Goal: Task Accomplishment & Management: Manage account settings

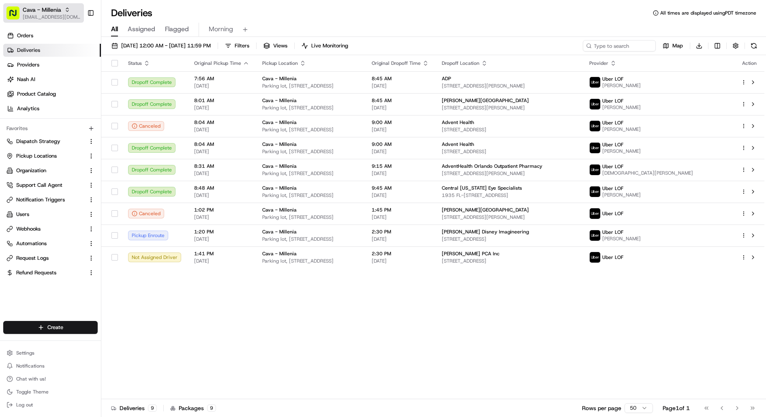
click at [52, 21] on button "Cava - Millenia kareem@usenash.com" at bounding box center [43, 12] width 81 height 19
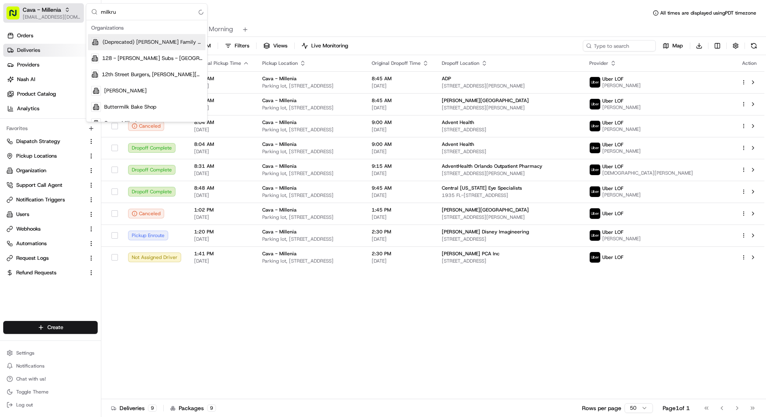
type input "milkrun"
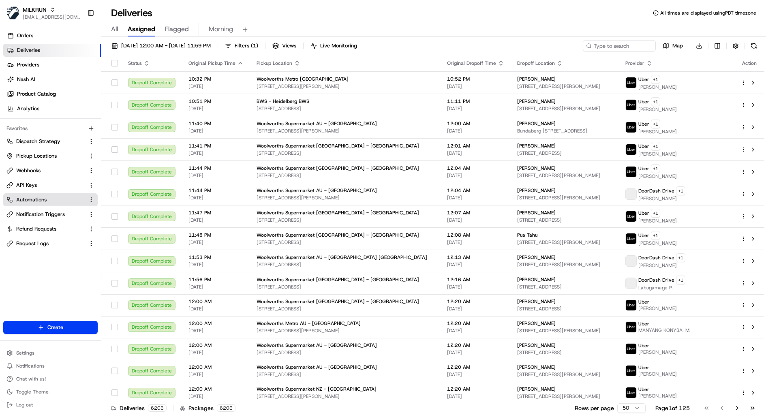
click at [38, 200] on span "Automations" at bounding box center [31, 199] width 30 height 7
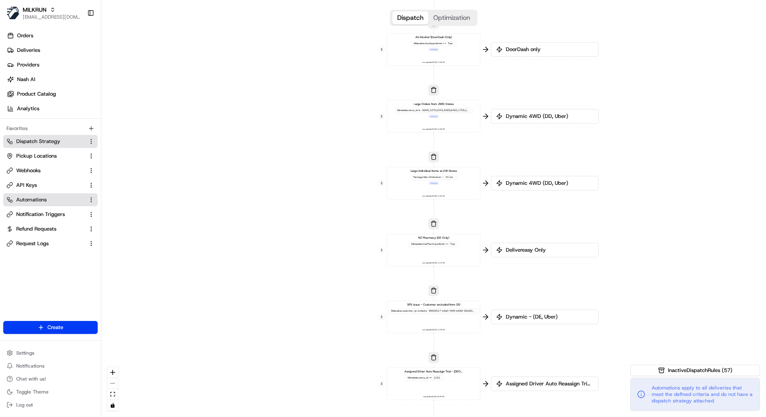
click at [46, 140] on span "Dispatch Strategy" at bounding box center [38, 141] width 44 height 7
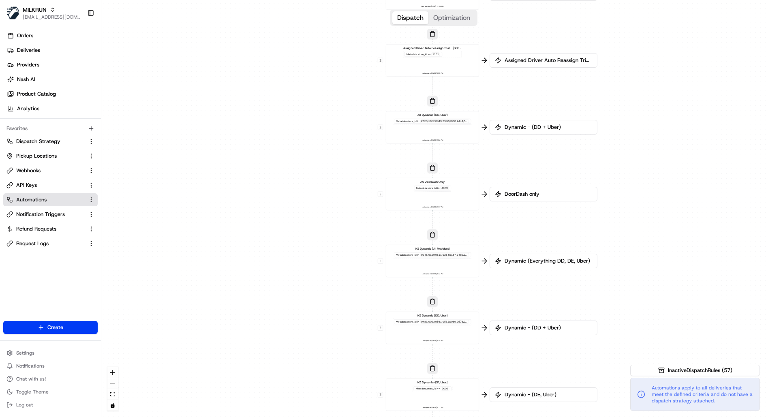
drag, startPoint x: 503, startPoint y: 343, endPoint x: 502, endPoint y: 20, distance: 323.5
click at [502, 20] on div "0 0 0 0 0 0 0 0 0 0 0 0 0 0 0 0 0 Order / Delivery Received DD Jack Testing Acc…" at bounding box center [433, 208] width 665 height 417
drag, startPoint x: 510, startPoint y: 154, endPoint x: 511, endPoint y: -81, distance: 234.7
click at [511, 0] on html "MILKRUN kareem@usenash.com Toggle Sidebar Orders Deliveries Providers Nash AI P…" at bounding box center [383, 208] width 766 height 417
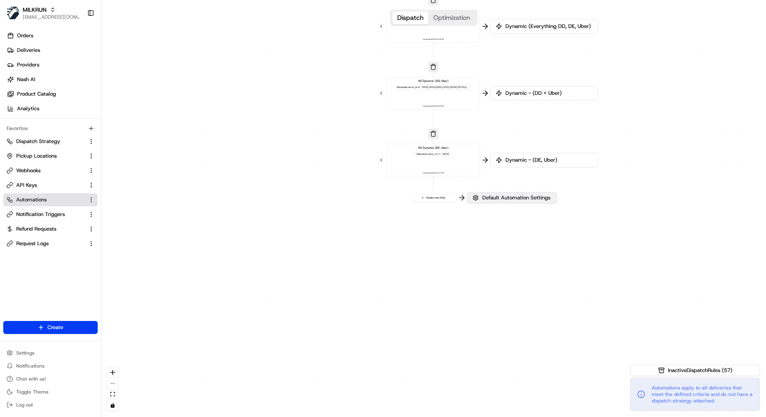
click at [515, 196] on span "Default Automation Settings" at bounding box center [516, 197] width 71 height 7
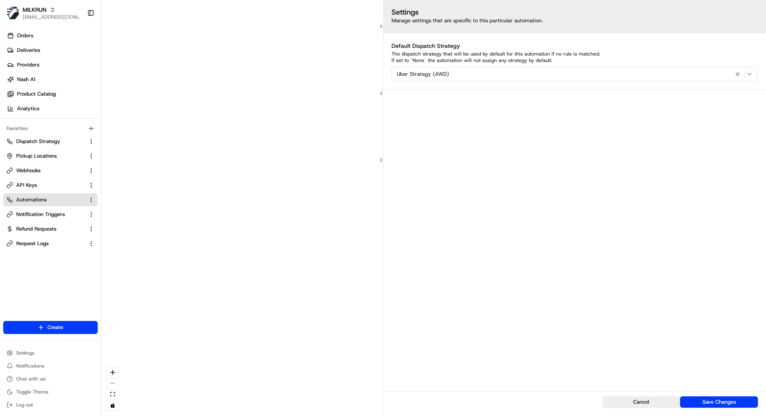
click at [325, 160] on div "0 0 0 0 0 0 0 0 0 0 0 0 0 0 0 0 0 Order / Delivery Received DD Jack Testing Acc…" at bounding box center [433, 208] width 665 height 417
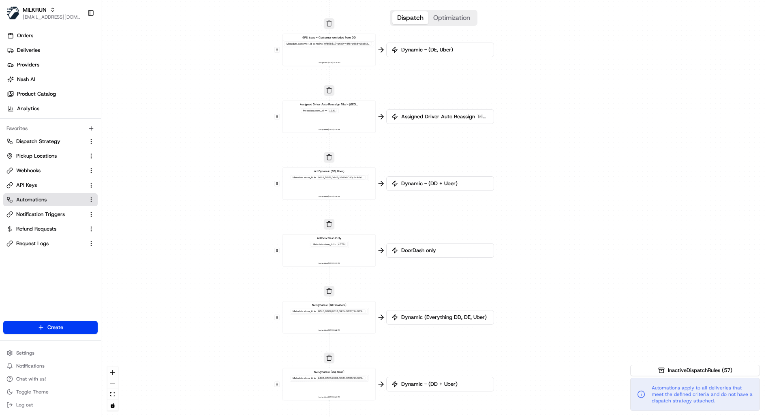
drag, startPoint x: 488, startPoint y: 151, endPoint x: 391, endPoint y: 417, distance: 283.1
click at [391, 417] on div "0 0 0 0 0 0 0 0 0 0 0 0 0 0 0 0 0 Order / Delivery Received DD Jack Testing Acc…" at bounding box center [433, 208] width 665 height 417
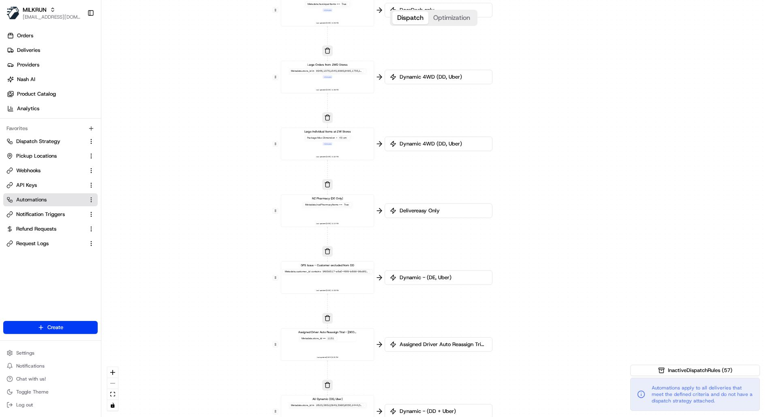
drag, startPoint x: 455, startPoint y: 167, endPoint x: 455, endPoint y: 395, distance: 228.2
click at [455, 395] on div "0 0 0 0 0 0 0 0 0 0 0 0 0 0 0 0 0 Order / Delivery Received DD Jack Testing Acc…" at bounding box center [433, 208] width 665 height 417
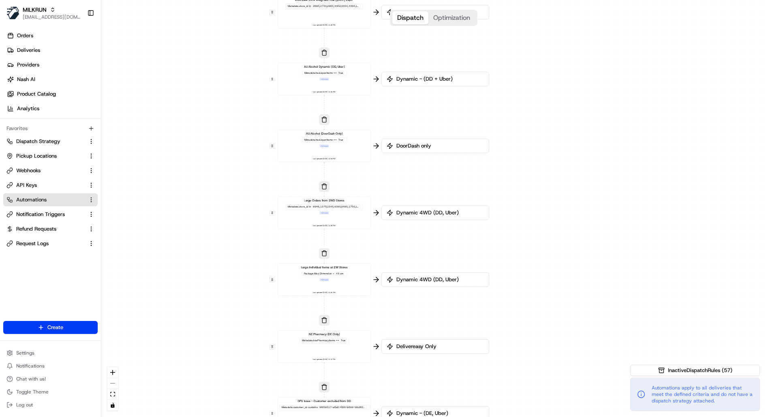
drag, startPoint x: 495, startPoint y: 176, endPoint x: 492, endPoint y: 340, distance: 164.2
click at [492, 340] on div "0 0 0 0 0 0 0 0 0 0 0 0 0 0 0 0 0 Order / Delivery Received DD Jack Testing Acc…" at bounding box center [433, 208] width 665 height 417
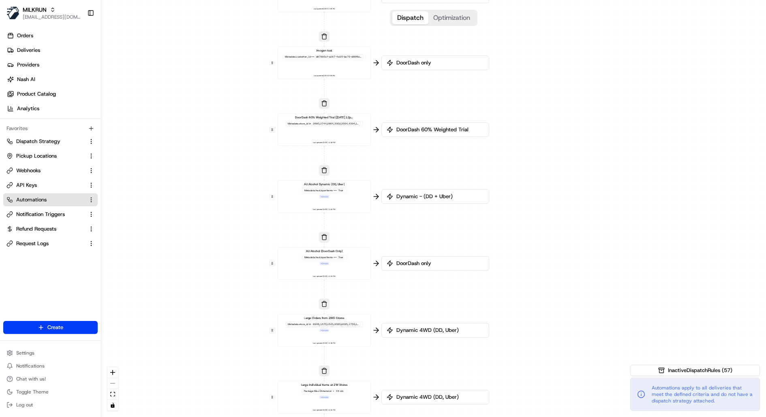
drag, startPoint x: 512, startPoint y: 107, endPoint x: 512, endPoint y: 267, distance: 159.7
click at [512, 267] on div "0 0 0 0 0 0 0 0 0 0 0 0 0 0 0 0 0 Order / Delivery Received DD Jack Testing Acc…" at bounding box center [433, 208] width 665 height 417
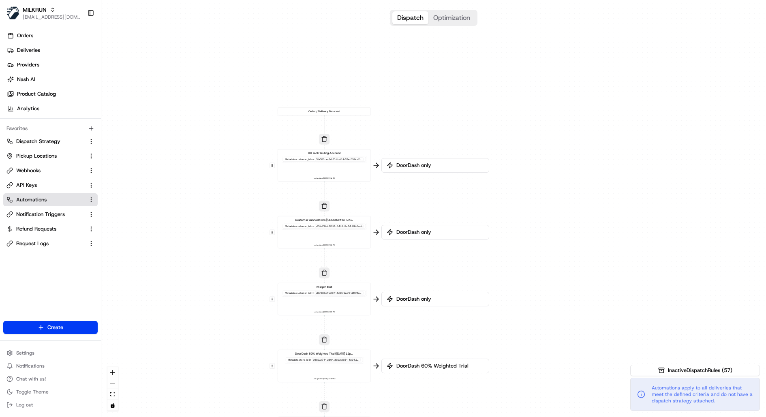
drag, startPoint x: 506, startPoint y: 101, endPoint x: 505, endPoint y: 269, distance: 167.4
click at [505, 268] on div "0 0 0 0 0 0 0 0 0 0 0 0 0 0 0 0 0 Order / Delivery Received DD Jack Testing Acc…" at bounding box center [433, 208] width 665 height 417
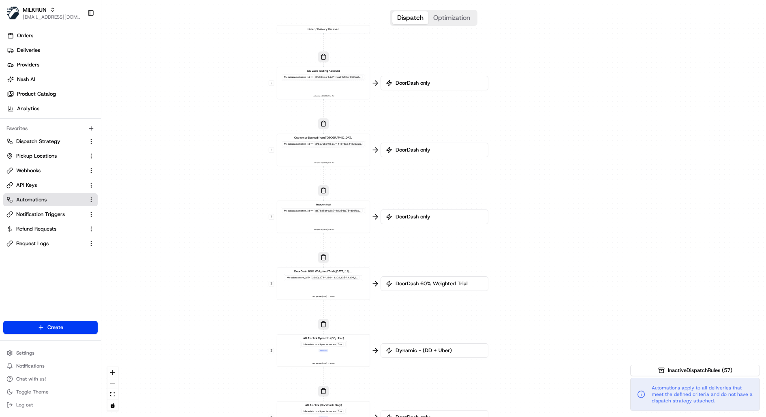
drag, startPoint x: 345, startPoint y: 202, endPoint x: 346, endPoint y: -8, distance: 210.4
click at [346, 0] on html "MILKRUN kareem@usenash.com Toggle Sidebar Orders Deliveries Providers Nash AI P…" at bounding box center [383, 208] width 766 height 417
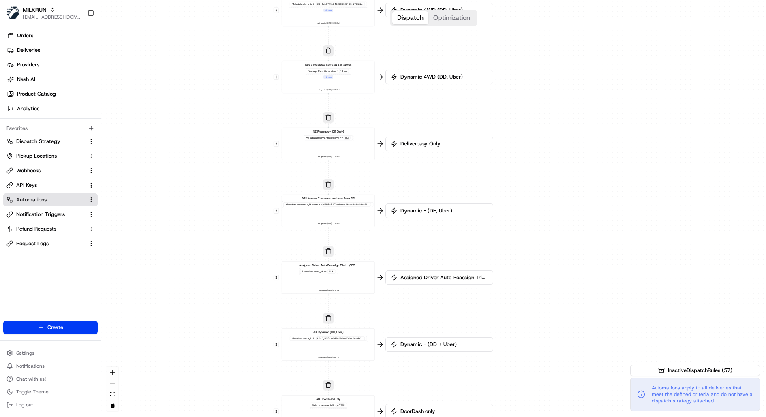
drag, startPoint x: 378, startPoint y: 320, endPoint x: 381, endPoint y: -28, distance: 347.8
click at [381, 0] on html "MILKRUN kareem@usenash.com Toggle Sidebar Orders Deliveries Providers Nash AI P…" at bounding box center [383, 208] width 766 height 417
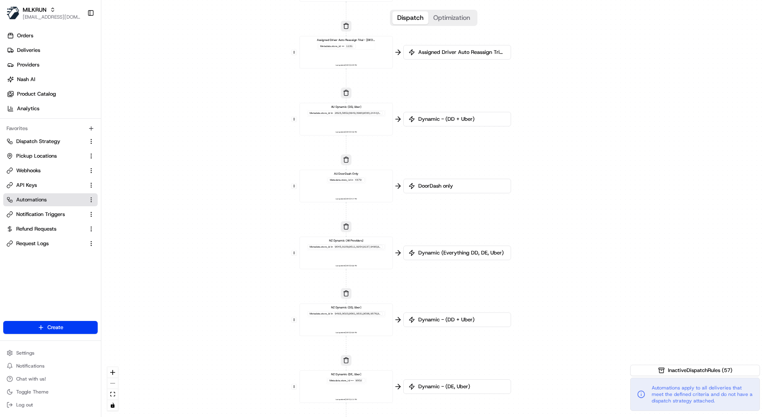
drag, startPoint x: 392, startPoint y: 217, endPoint x: 410, endPoint y: -7, distance: 224.9
click at [410, 0] on html "MILKRUN kareem@usenash.com Toggle Sidebar Orders Deliveries Providers Nash AI P…" at bounding box center [383, 208] width 766 height 417
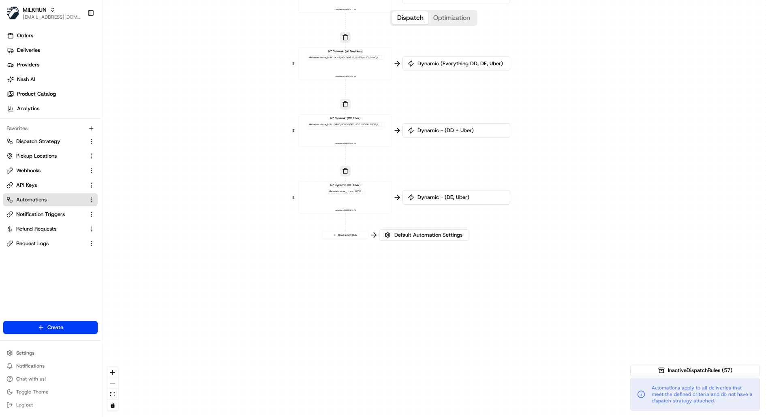
drag, startPoint x: 410, startPoint y: 253, endPoint x: 409, endPoint y: 63, distance: 189.7
click at [409, 63] on icon at bounding box center [411, 63] width 5 height 5
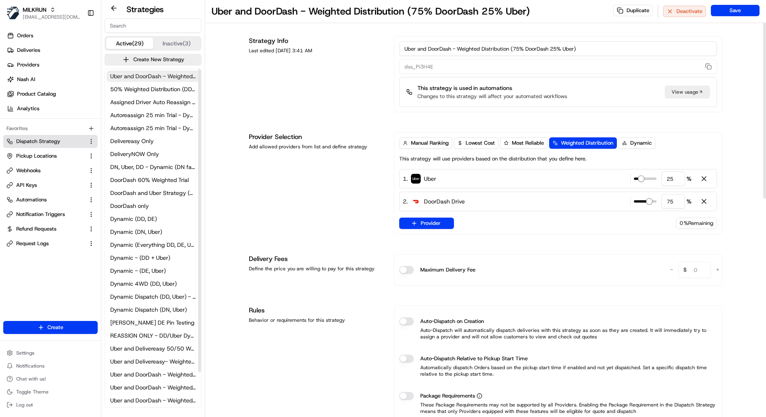
click at [167, 80] on span "Uber and DoorDash - Weighted Distribution (75% DoorDash 25% Uber)" at bounding box center [153, 76] width 86 height 8
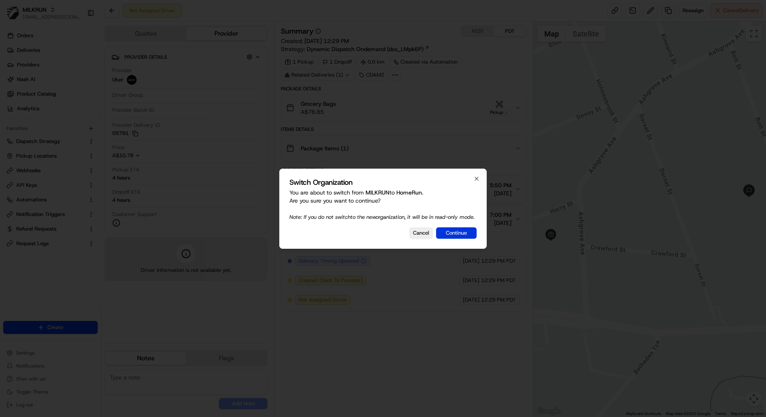
click at [462, 234] on button "Continue" at bounding box center [456, 232] width 41 height 11
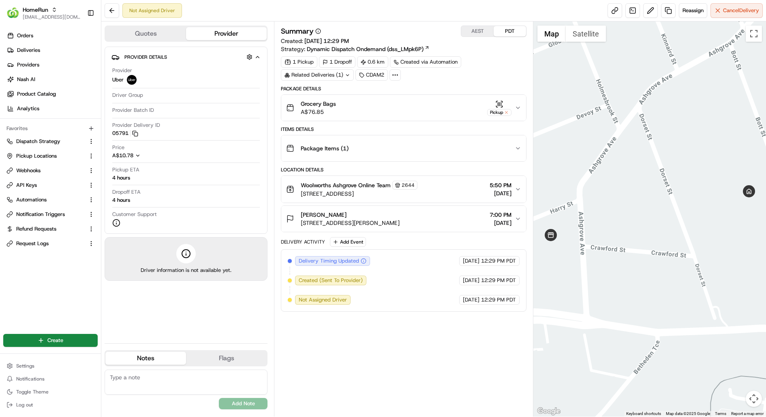
click at [390, 48] on span "Dynamic Dispatch Ondemand (dss_LMpk6P)" at bounding box center [365, 49] width 117 height 8
click at [424, 181] on div "Woolworths Ashgrove Online Team 2644 16 Ashgrove Avenue, Ashgrove, QLD 4060, AU…" at bounding box center [400, 189] width 229 height 17
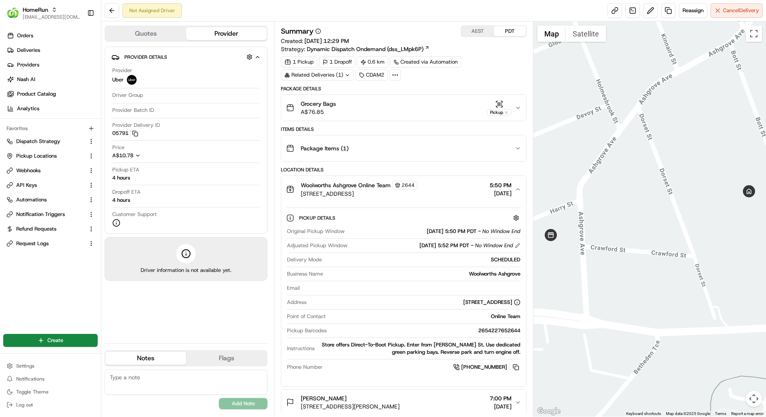
click at [424, 181] on div "Woolworths Ashgrove Online Team 2644 16 Ashgrove Avenue, Ashgrove, QLD 4060, AU…" at bounding box center [400, 189] width 229 height 17
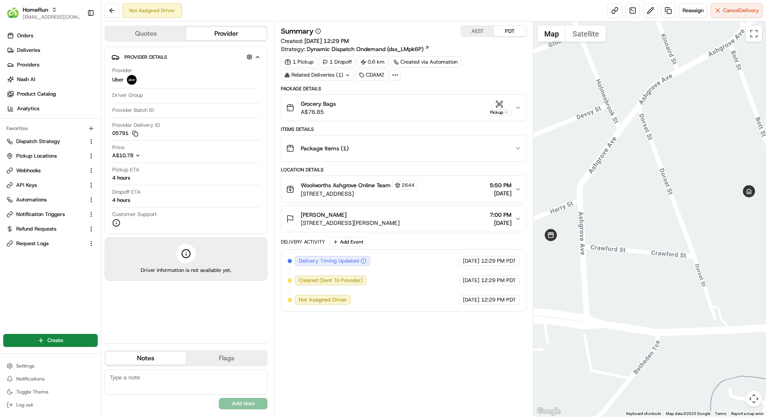
click at [427, 185] on div "Woolworths Ashgrove Online Team 2644 16 Ashgrove Avenue, Ashgrove, QLD 4060, AU…" at bounding box center [400, 189] width 229 height 17
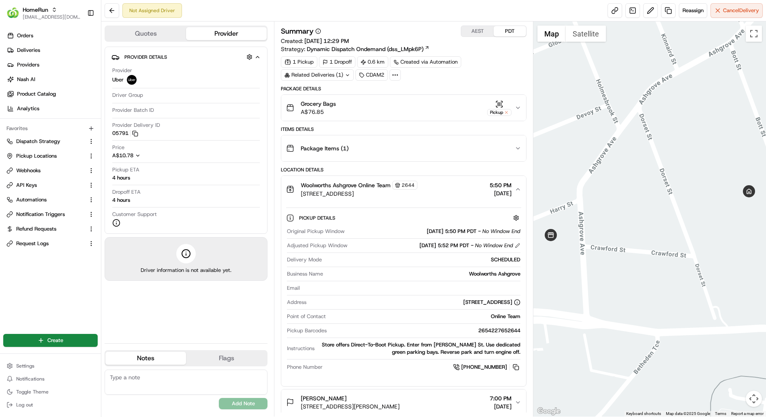
click at [427, 185] on div "Woolworths Ashgrove Online Team 2644 16 Ashgrove Avenue, Ashgrove, QLD 4060, AU…" at bounding box center [400, 189] width 229 height 17
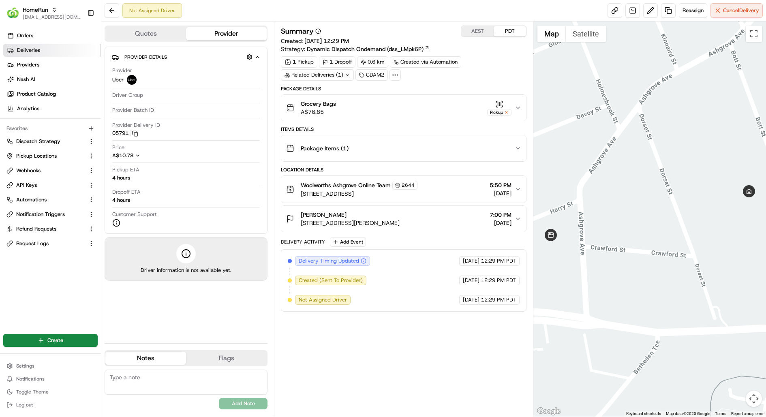
click at [38, 51] on span "Deliveries" at bounding box center [28, 50] width 23 height 7
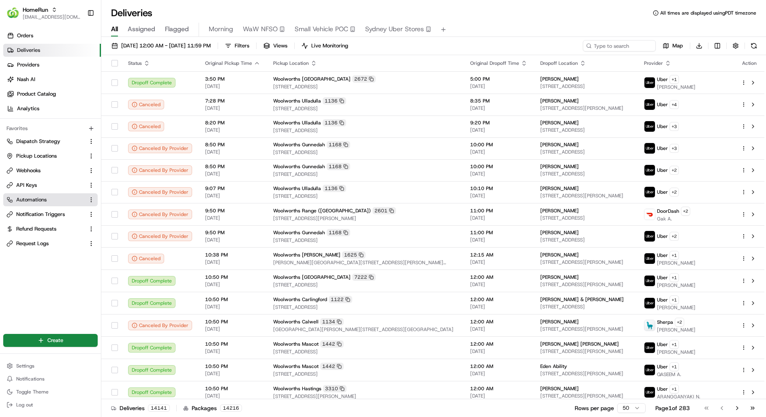
click at [43, 195] on button "Automations" at bounding box center [50, 199] width 94 height 13
click at [58, 197] on link "Automations" at bounding box center [45, 199] width 78 height 7
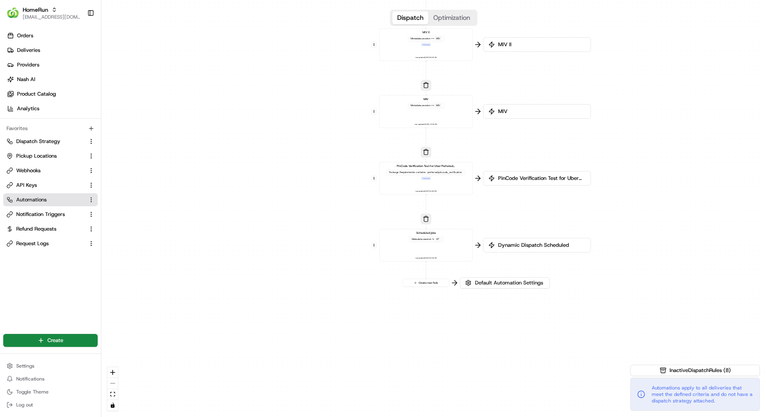
drag, startPoint x: 538, startPoint y: 225, endPoint x: 529, endPoint y: 79, distance: 146.2
click at [529, 79] on div "0 0 0 0 0 0 0 Order / Delivery Received WAW Metadata .session == SO Last update…" at bounding box center [433, 208] width 665 height 417
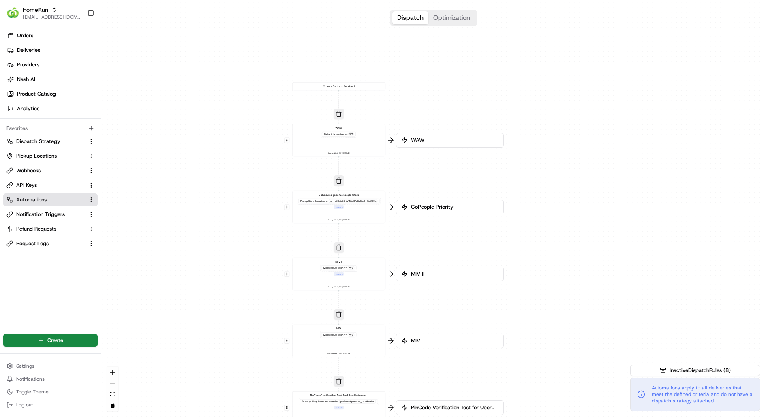
drag, startPoint x: 610, startPoint y: 103, endPoint x: 520, endPoint y: 355, distance: 267.5
click at [520, 355] on div "0 0 0 0 0 0 0 Order / Delivery Received WAW Metadata .session == SO Last update…" at bounding box center [433, 208] width 665 height 417
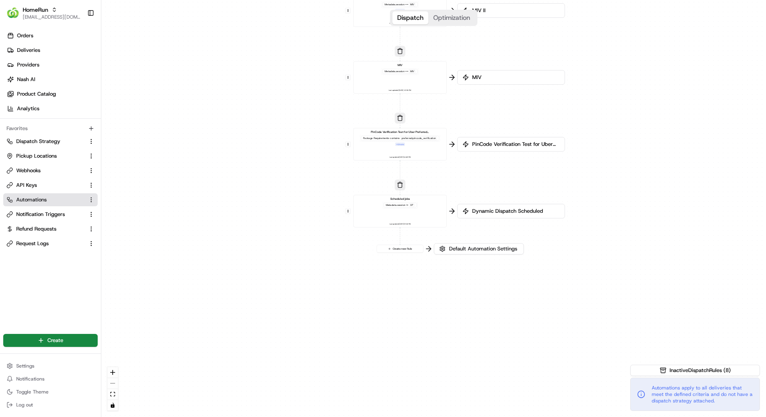
drag, startPoint x: 518, startPoint y: 347, endPoint x: 584, endPoint y: 69, distance: 285.8
click at [584, 69] on div "0 0 0 0 0 0 0 Order / Delivery Received WAW Metadata .session == SO Last update…" at bounding box center [433, 208] width 665 height 417
click at [501, 251] on span "Default Automation Settings" at bounding box center [483, 248] width 71 height 7
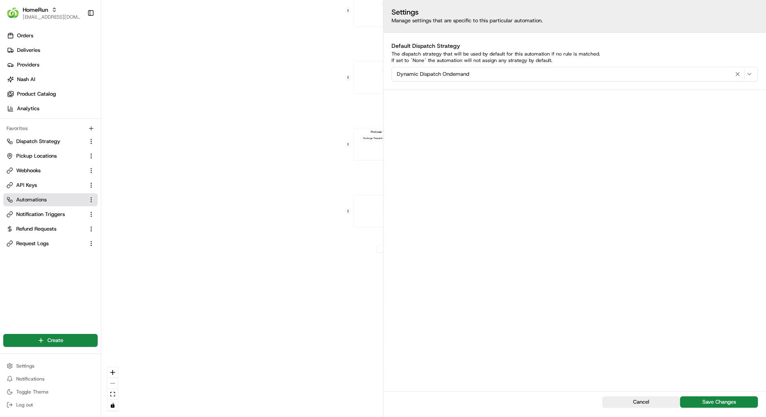
click at [302, 283] on div "0 0 0 0 0 0 0 Order / Delivery Received WAW Metadata .session == SO Last update…" at bounding box center [433, 208] width 665 height 417
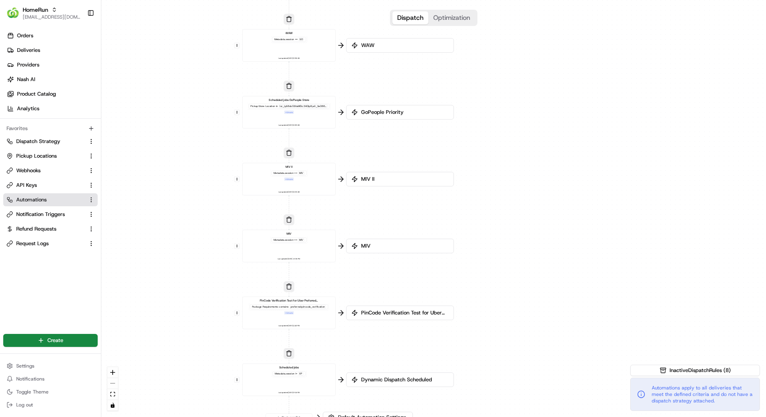
drag, startPoint x: 508, startPoint y: 176, endPoint x: 364, endPoint y: 410, distance: 275.4
click at [364, 410] on div "0 0 0 0 0 0 0 Order / Delivery Received WAW Metadata .session == SO Last update…" at bounding box center [433, 208] width 665 height 417
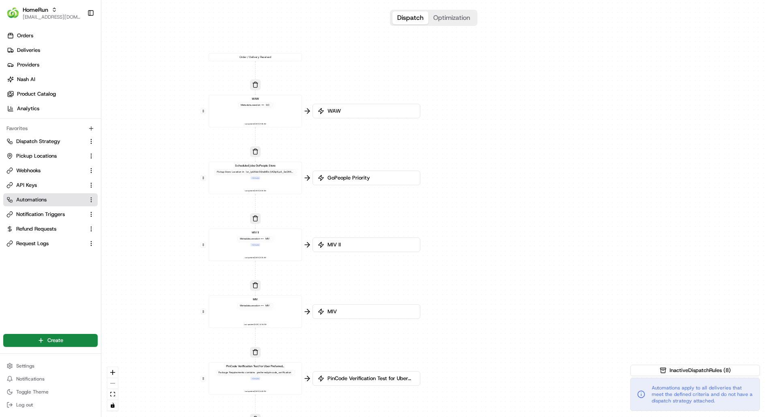
drag, startPoint x: 511, startPoint y: 118, endPoint x: 511, endPoint y: 162, distance: 43.8
click at [511, 141] on div "0 0 0 0 0 0 0 Order / Delivery Received WAW Metadata .session == SO Last update…" at bounding box center [433, 208] width 665 height 417
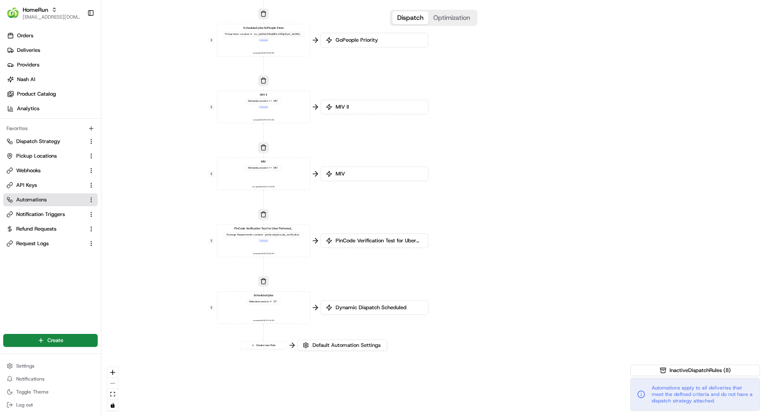
drag, startPoint x: 511, startPoint y: 232, endPoint x: 529, endPoint y: 60, distance: 172.8
click at [529, 60] on div "0 0 0 0 0 0 0 Order / Delivery Received WAW Metadata .session == SO Last update…" at bounding box center [433, 208] width 665 height 417
